Goal: Transaction & Acquisition: Purchase product/service

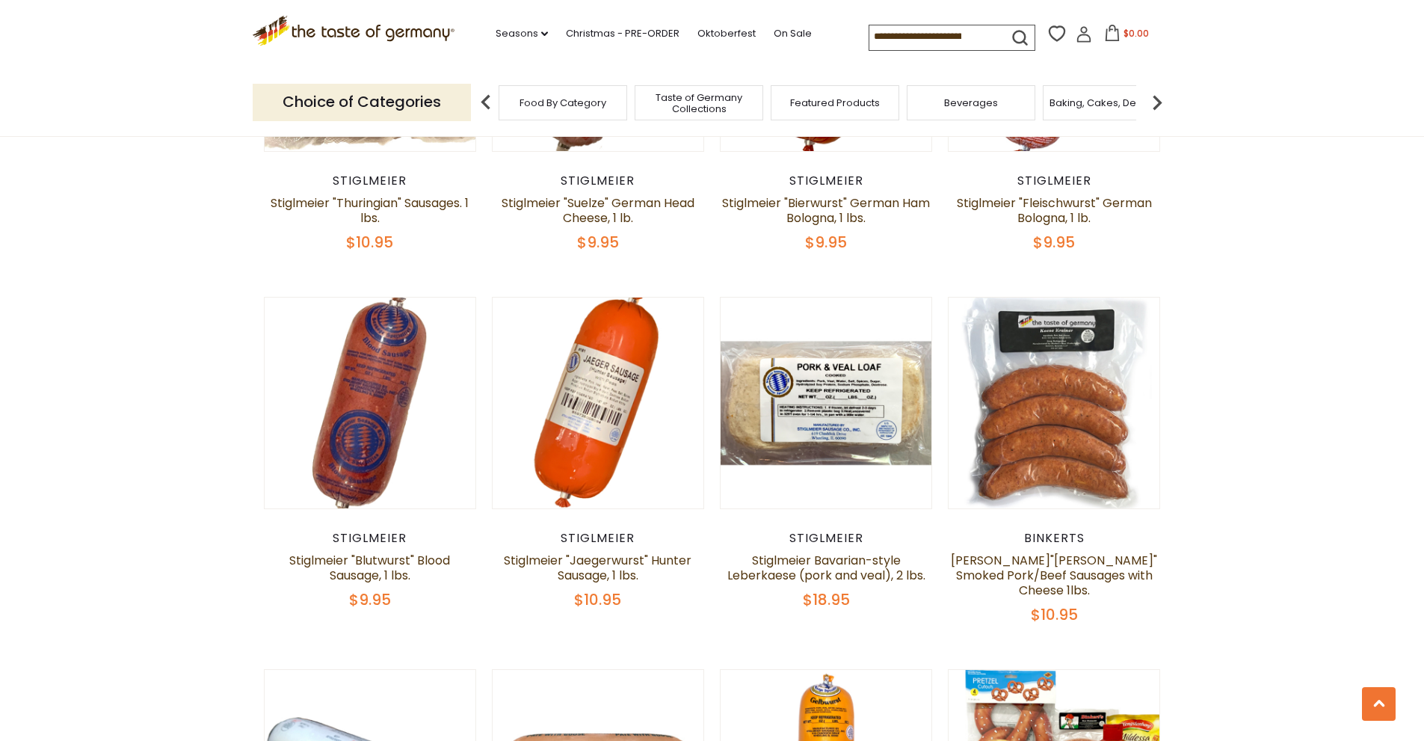
scroll to position [3363, 0]
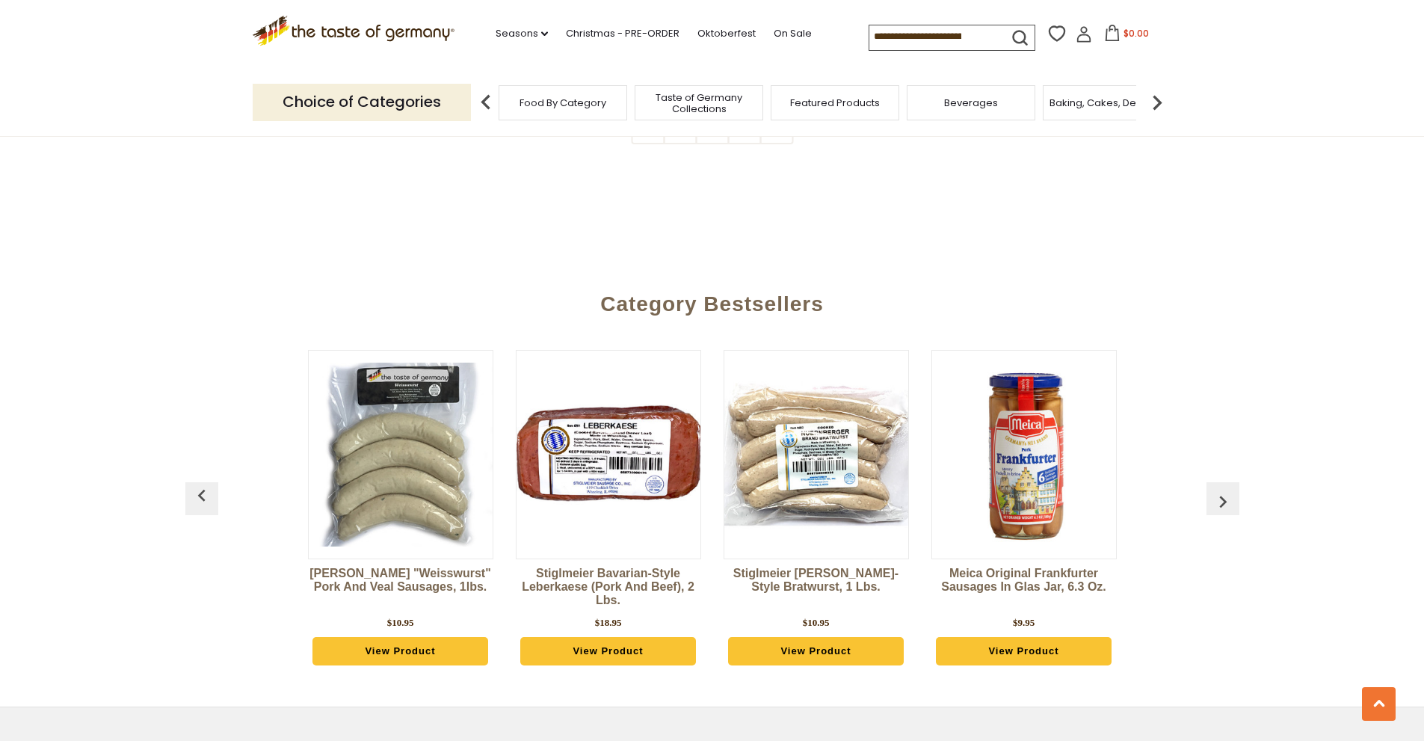
scroll to position [4005, 0]
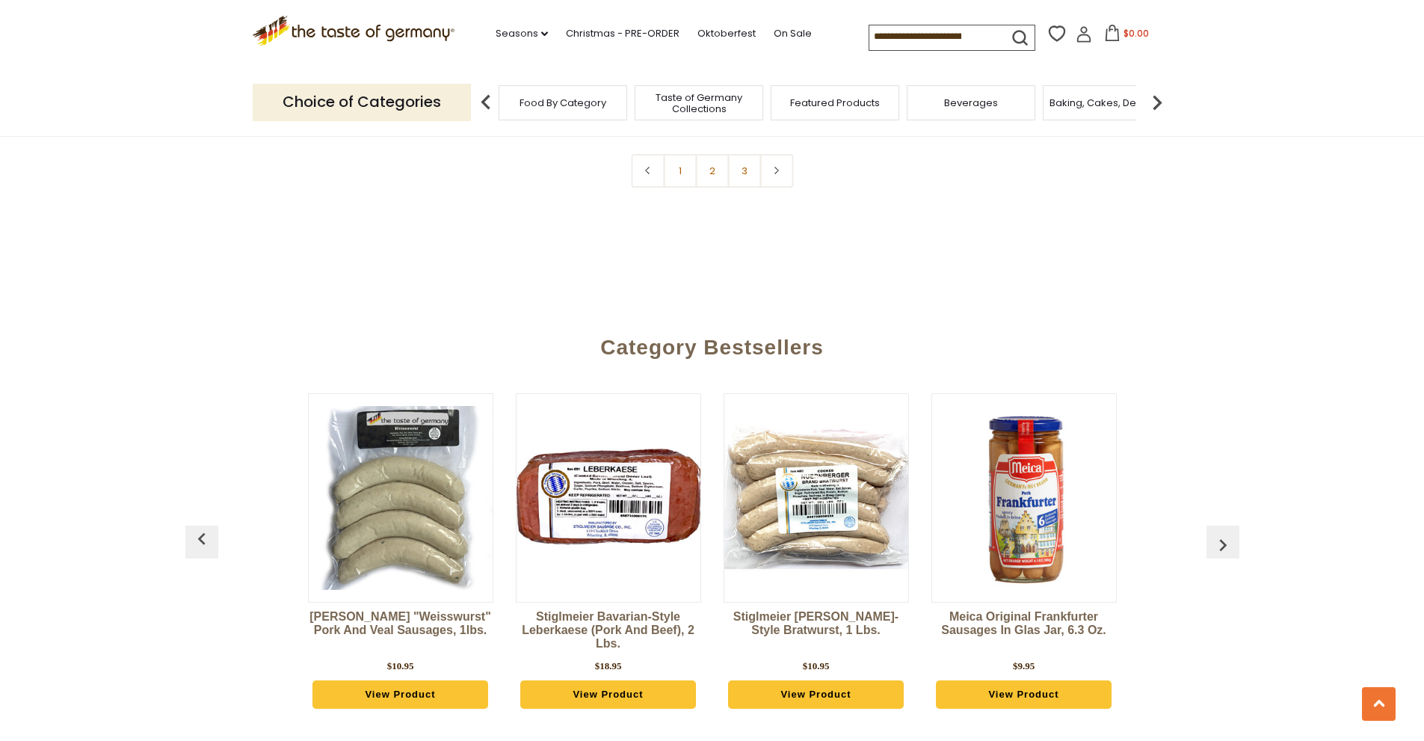
click at [1222, 533] on img "button" at bounding box center [1223, 545] width 24 height 24
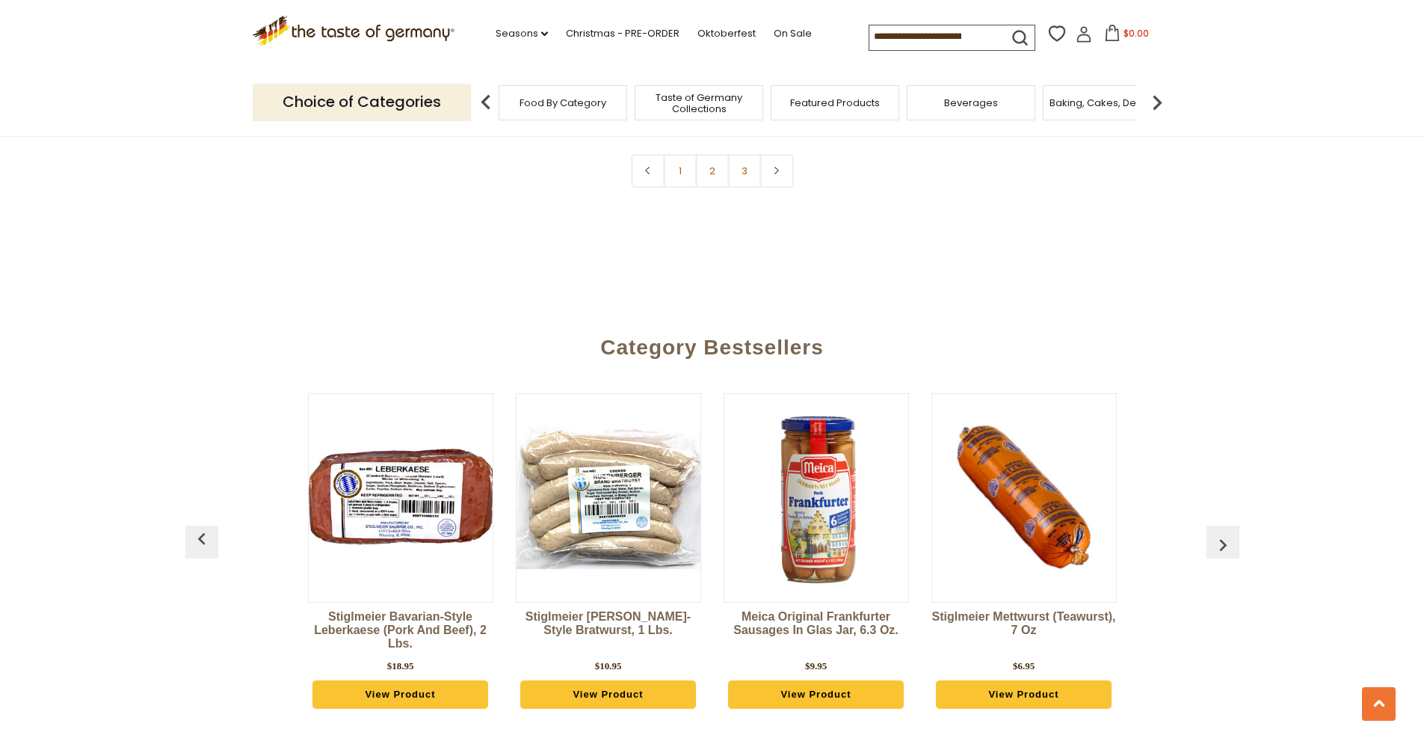
click at [1222, 533] on img "button" at bounding box center [1223, 545] width 24 height 24
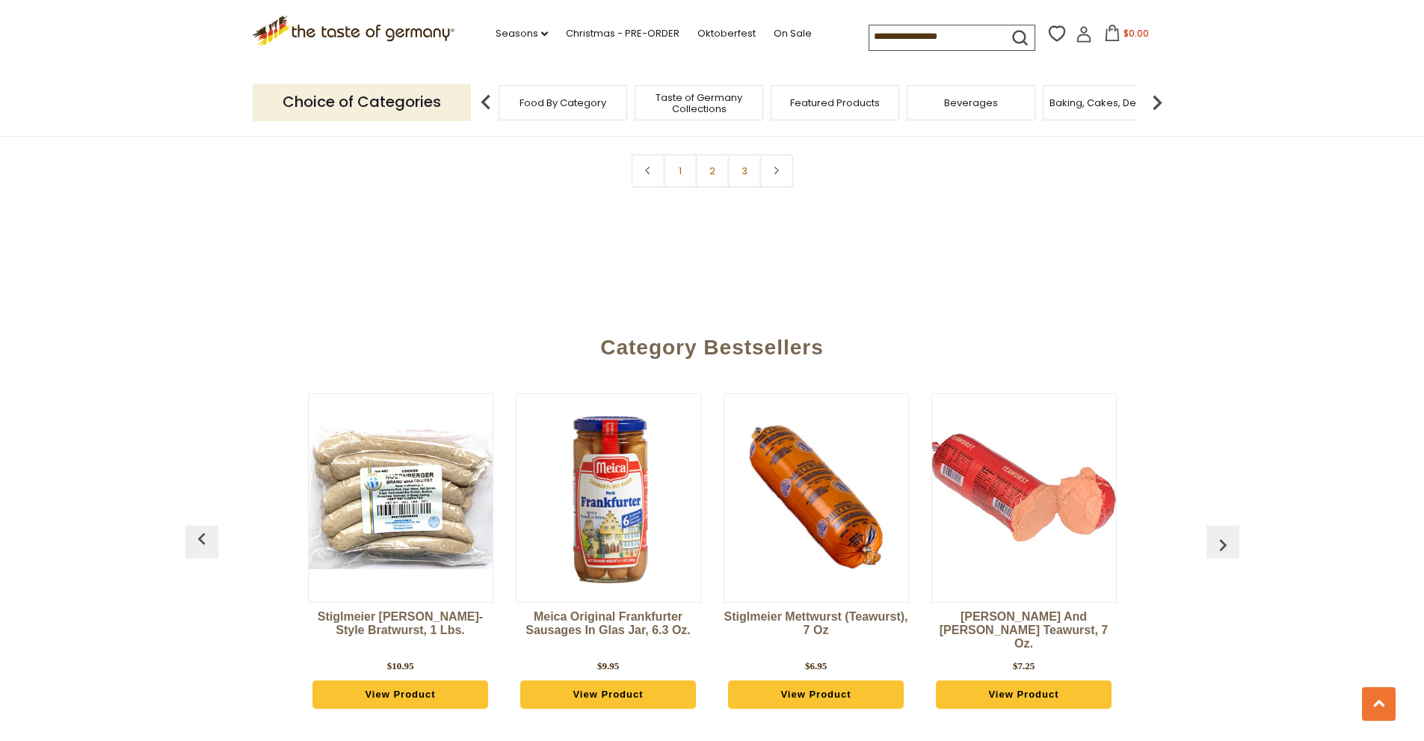
click at [1222, 533] on img "button" at bounding box center [1223, 545] width 24 height 24
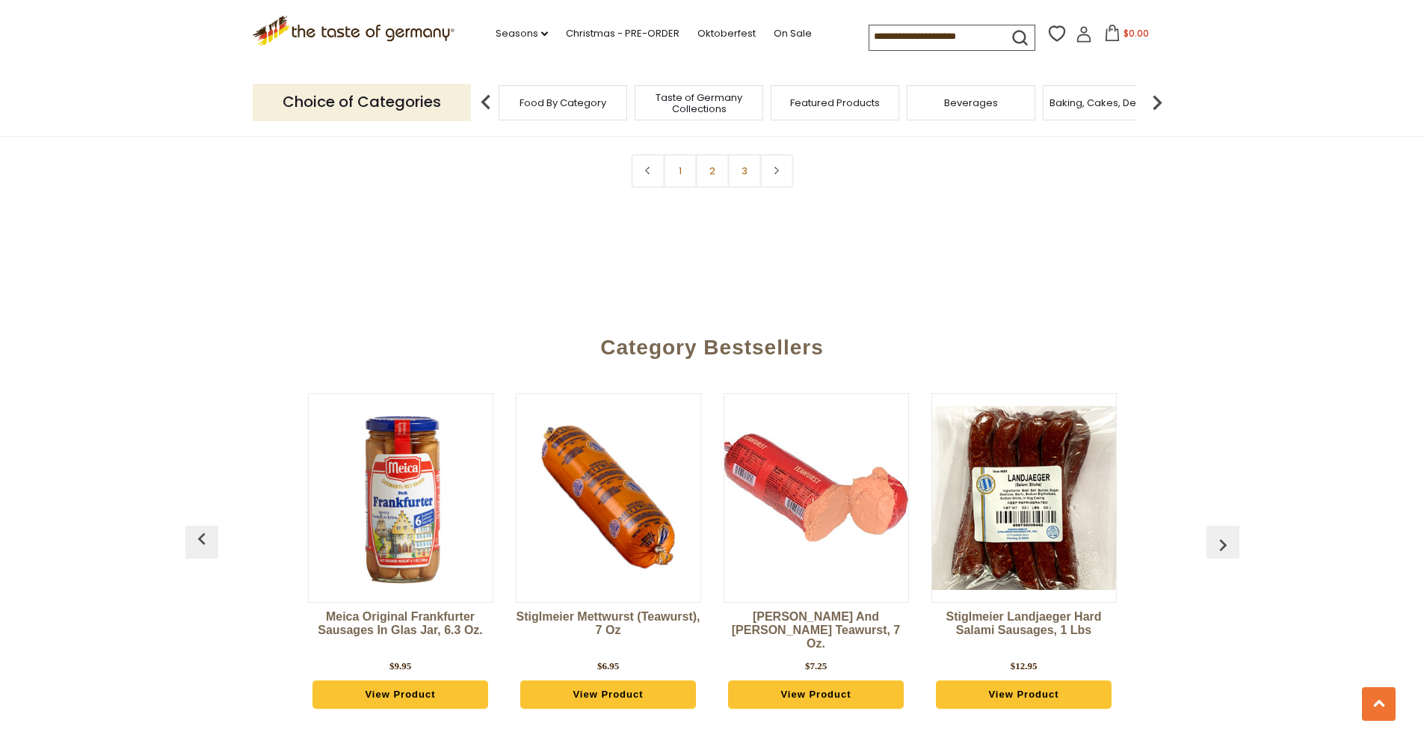
click at [1222, 533] on img "button" at bounding box center [1223, 545] width 24 height 24
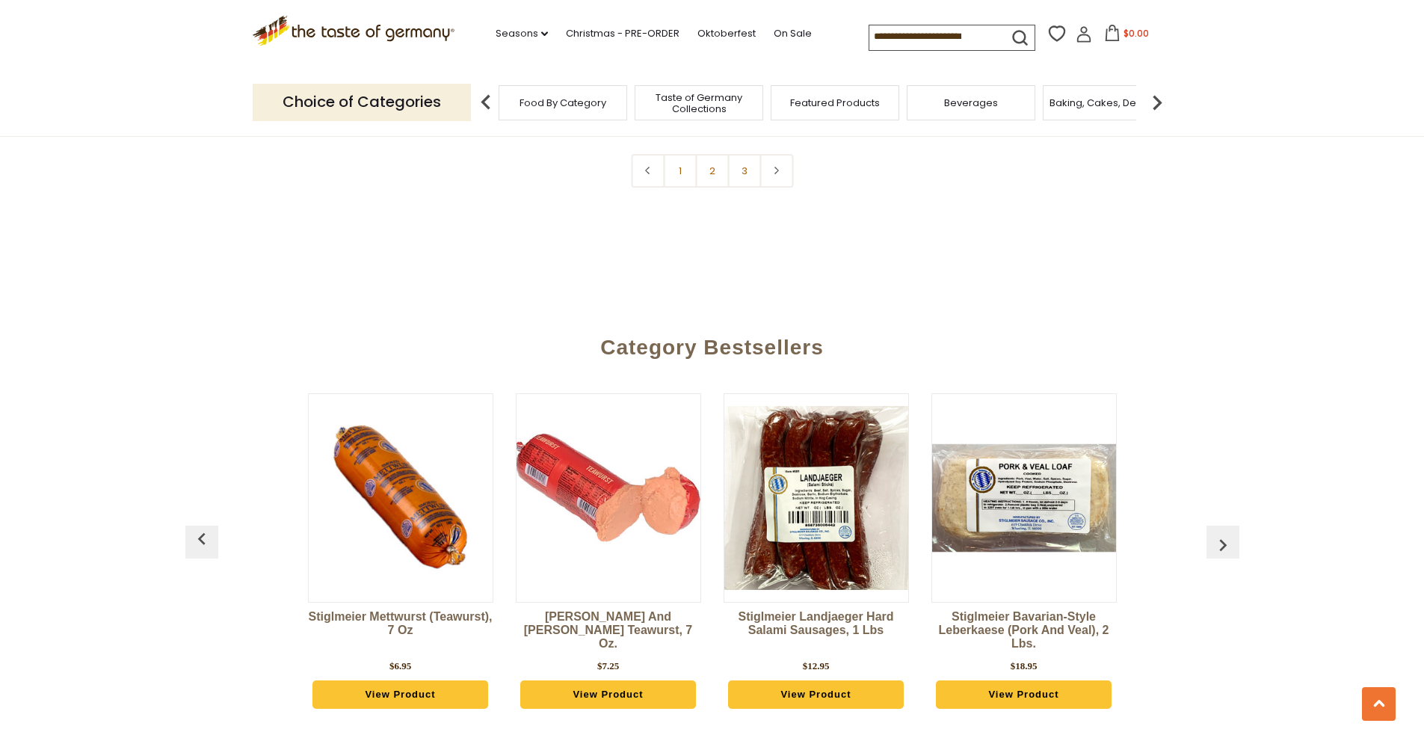
click at [1222, 533] on img "button" at bounding box center [1223, 545] width 24 height 24
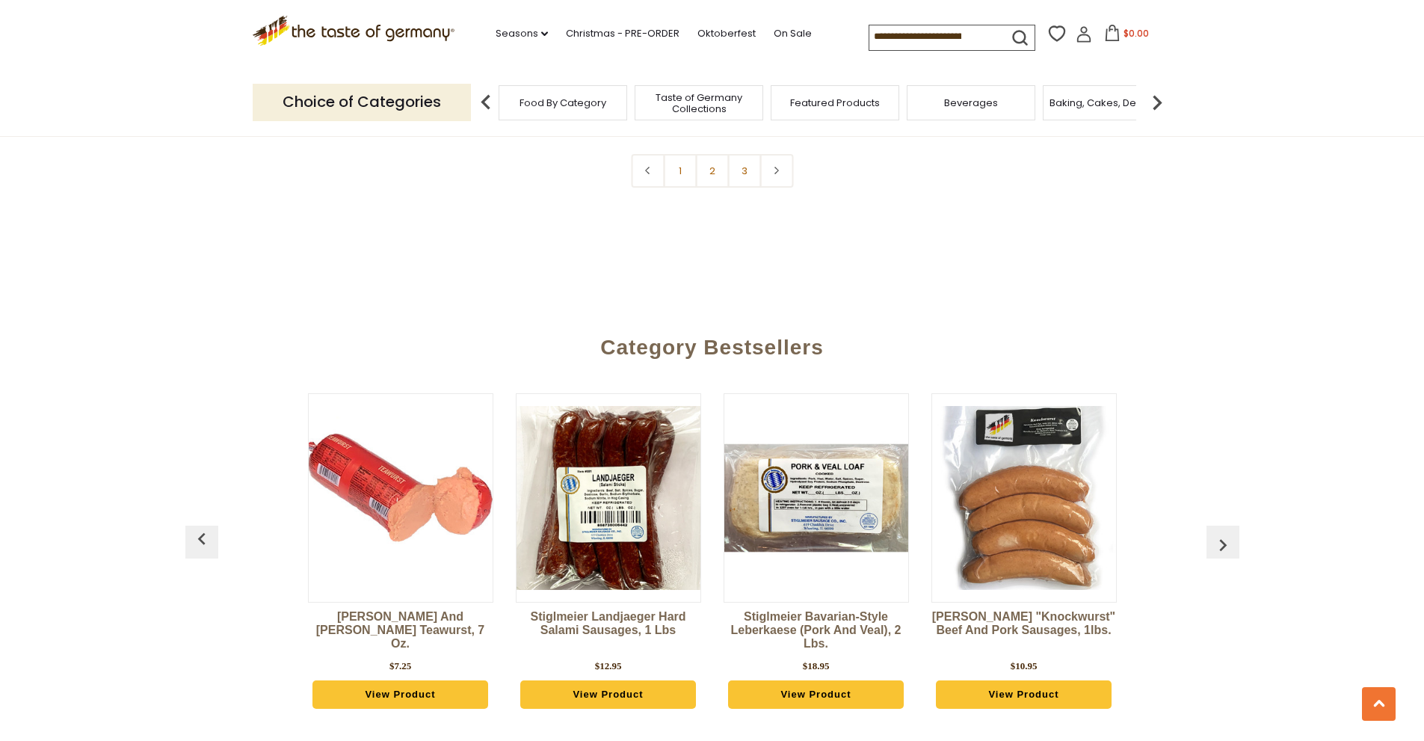
click at [1222, 533] on img "button" at bounding box center [1223, 545] width 24 height 24
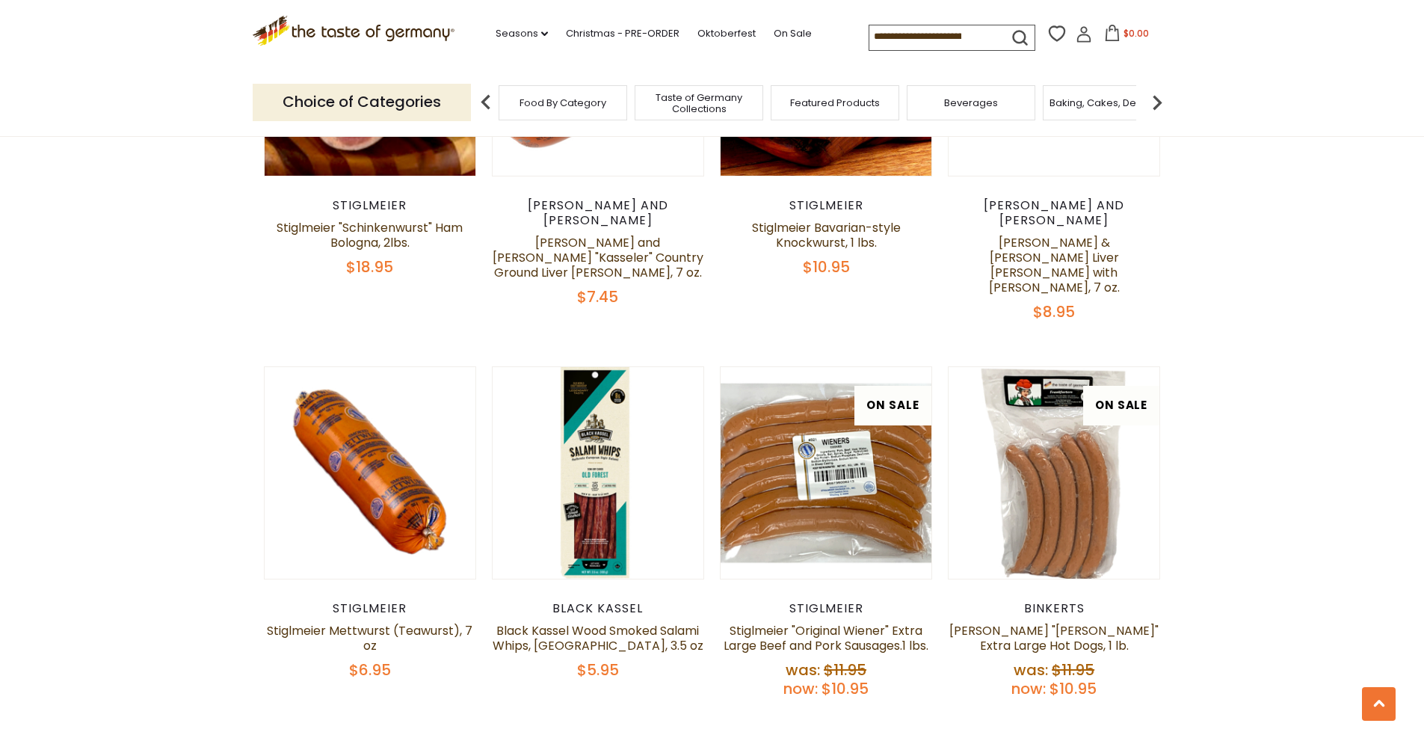
scroll to position [0, 0]
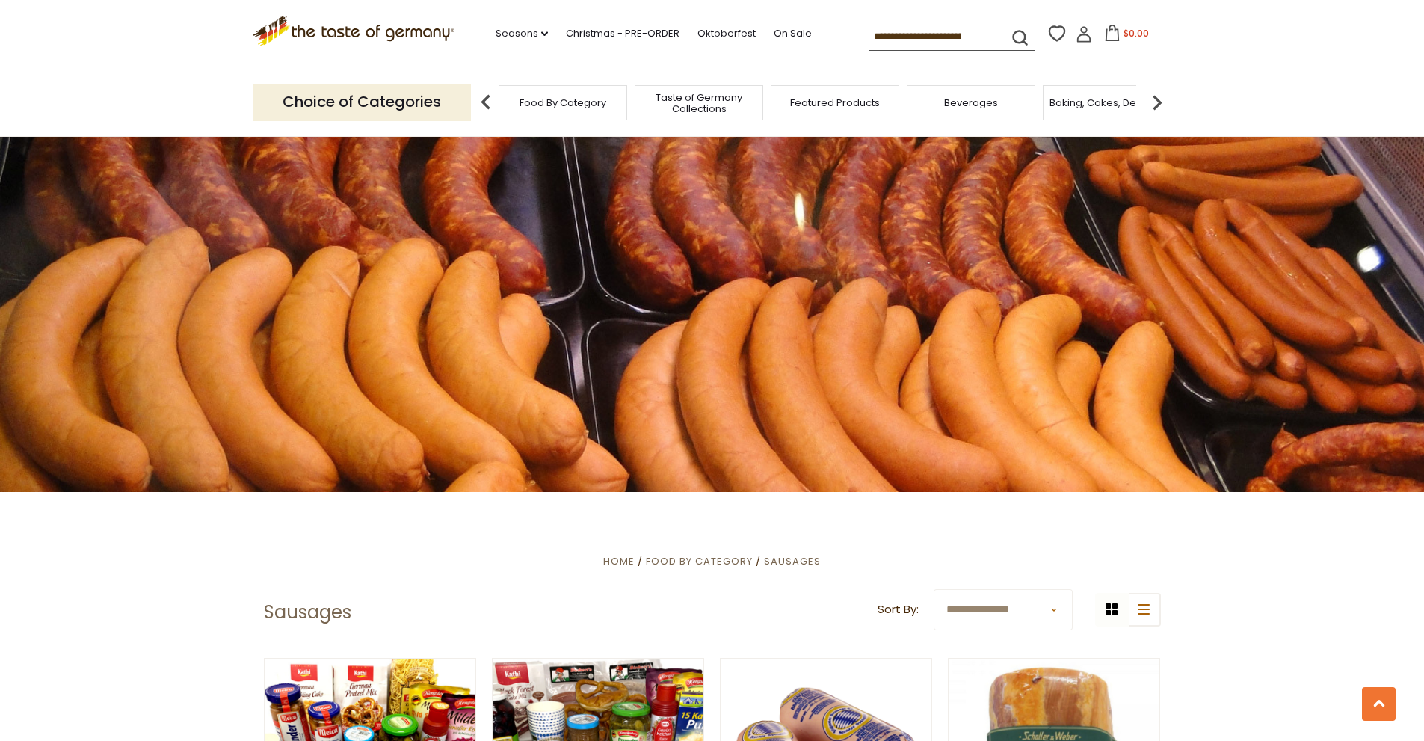
scroll to position [3363, 0]
